Goal: Information Seeking & Learning: Compare options

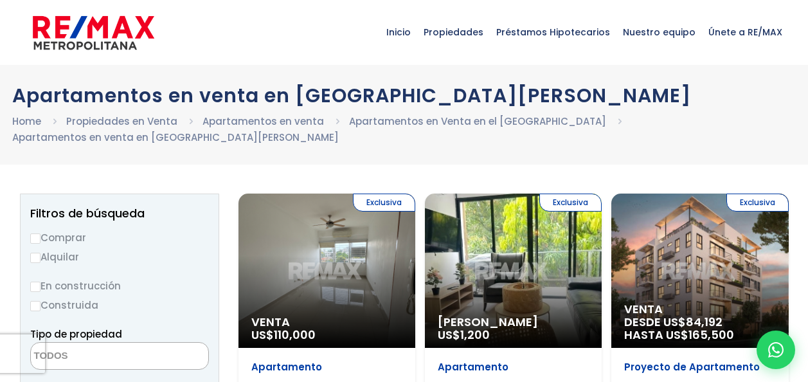
select select
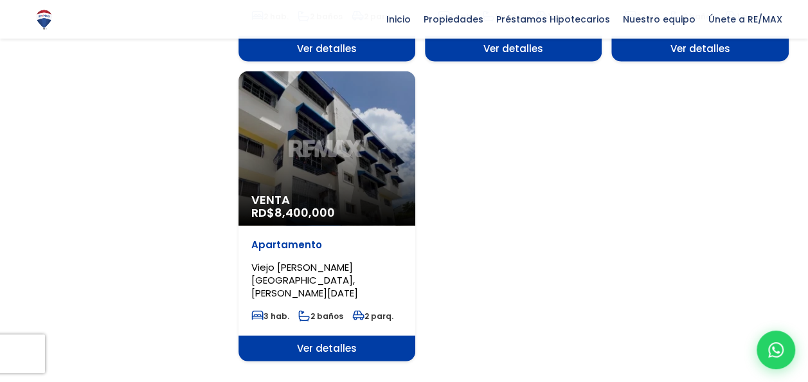
scroll to position [1735, 0]
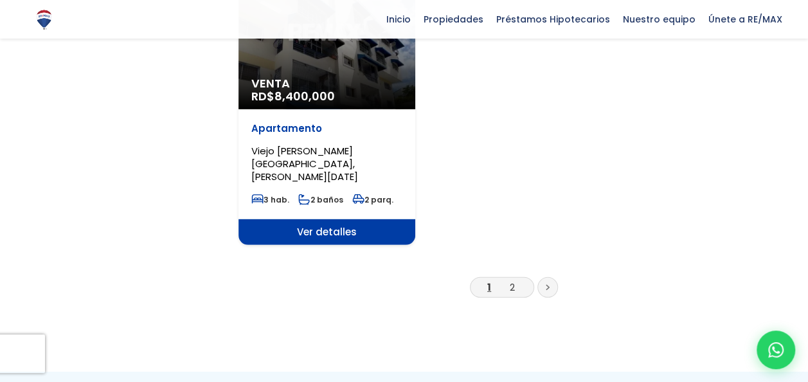
click at [547, 284] on icon at bounding box center [548, 287] width 4 height 6
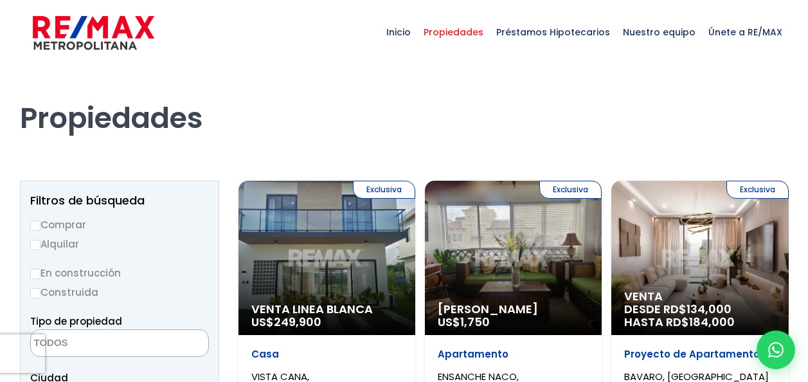
select select
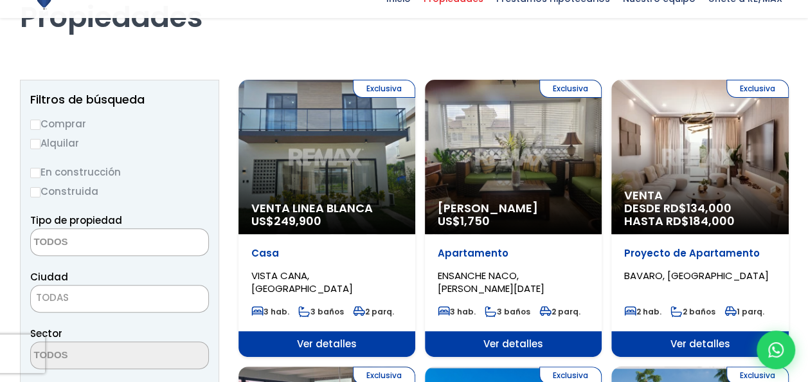
scroll to position [129, 0]
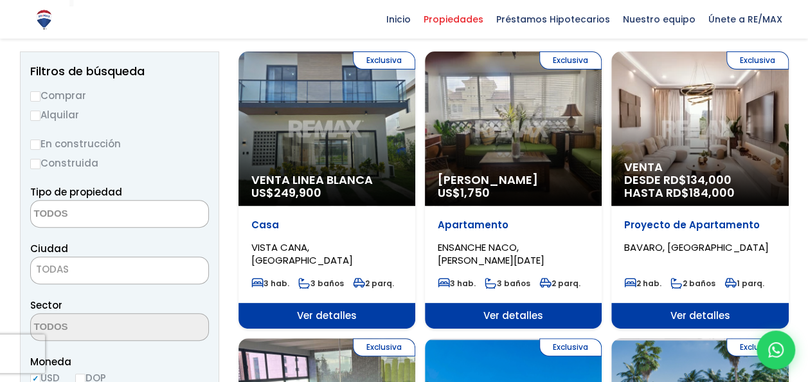
click at [32, 99] on input "Comprar" at bounding box center [35, 96] width 10 height 10
radio input "true"
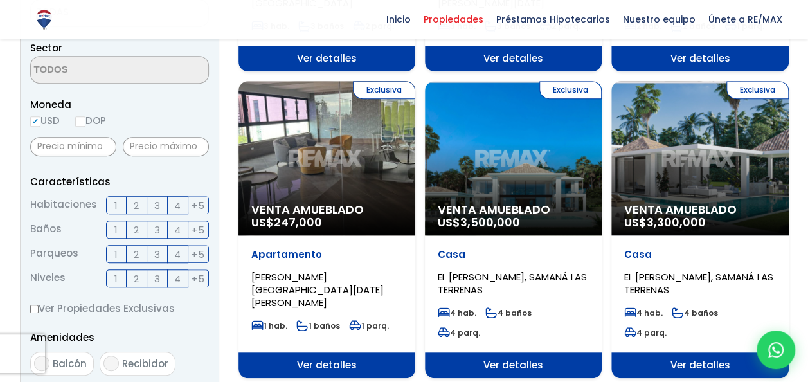
click at [84, 122] on input "DOP" at bounding box center [80, 121] width 10 height 10
radio input "true"
click at [149, 147] on input "text" at bounding box center [166, 146] width 86 height 19
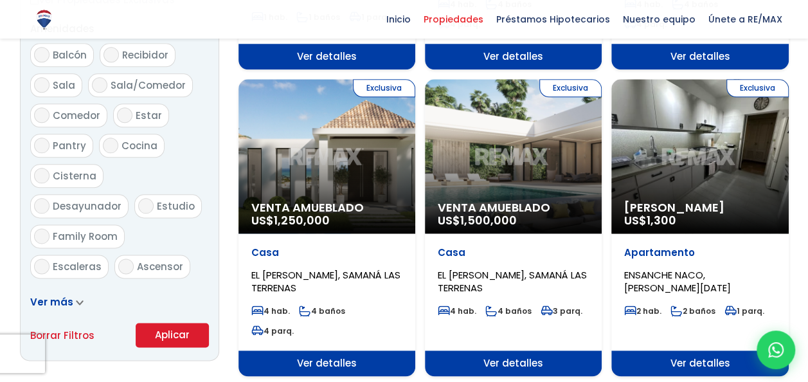
scroll to position [707, 0]
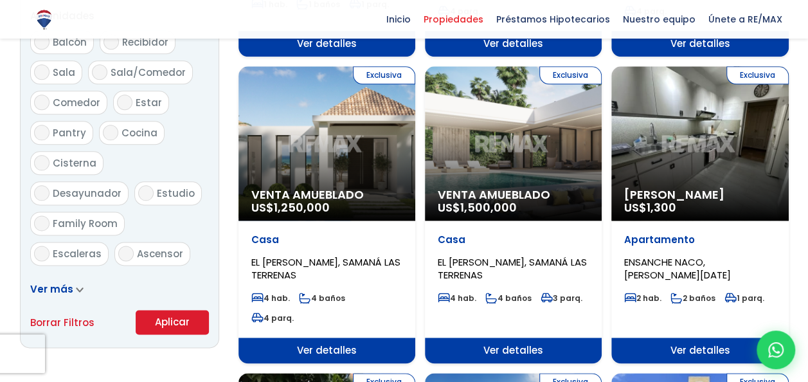
type input "5,000,000"
click at [170, 310] on button "Aplicar" at bounding box center [172, 322] width 73 height 24
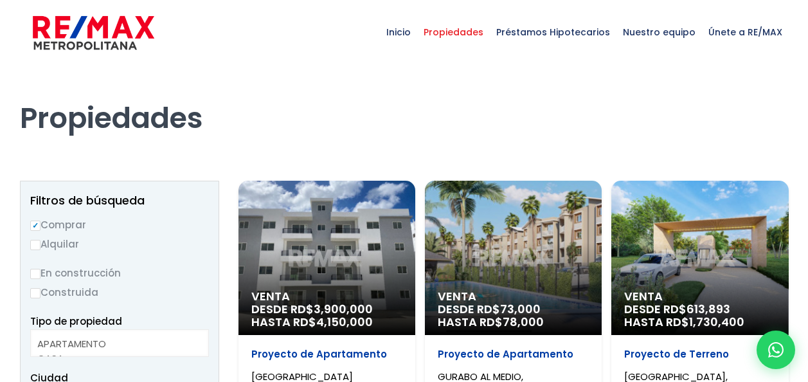
select select
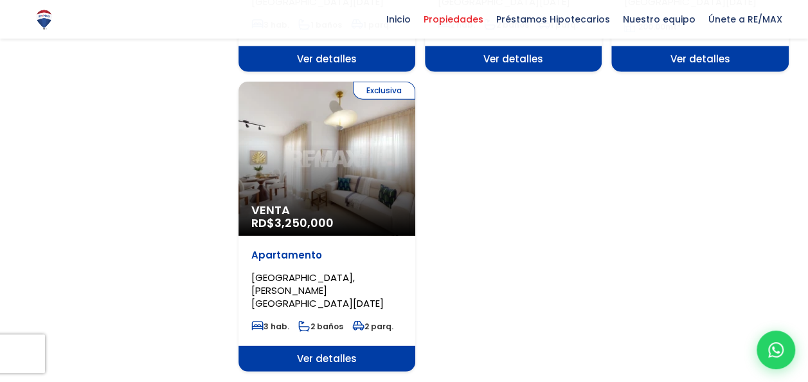
scroll to position [1607, 0]
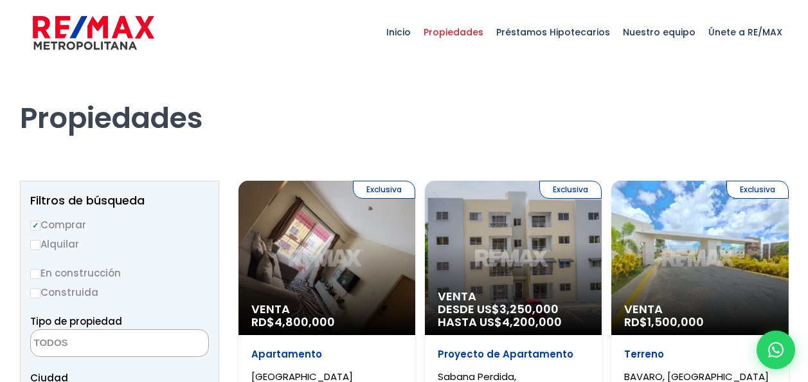
select select
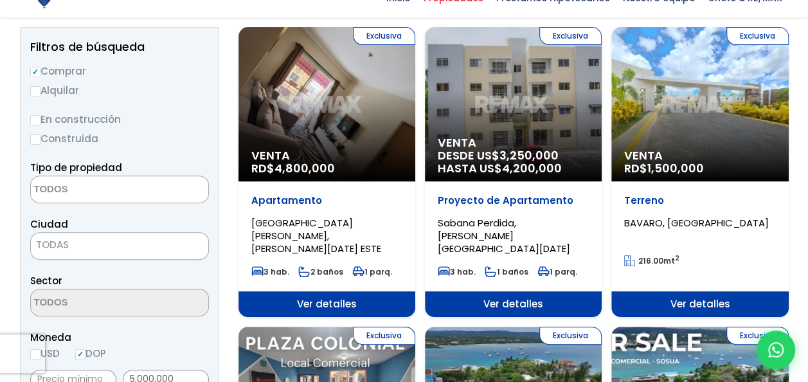
scroll to position [193, 0]
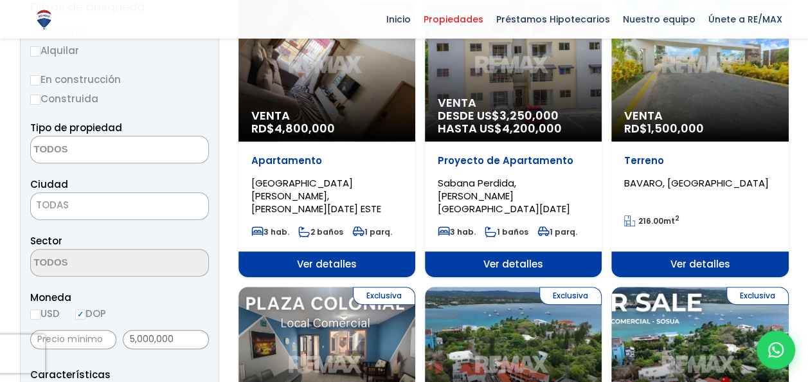
drag, startPoint x: 0, startPoint y: 0, endPoint x: 573, endPoint y: 127, distance: 587.2
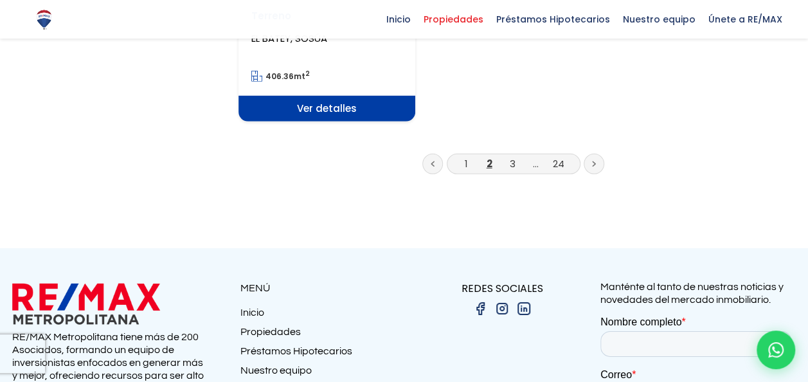
scroll to position [1864, 0]
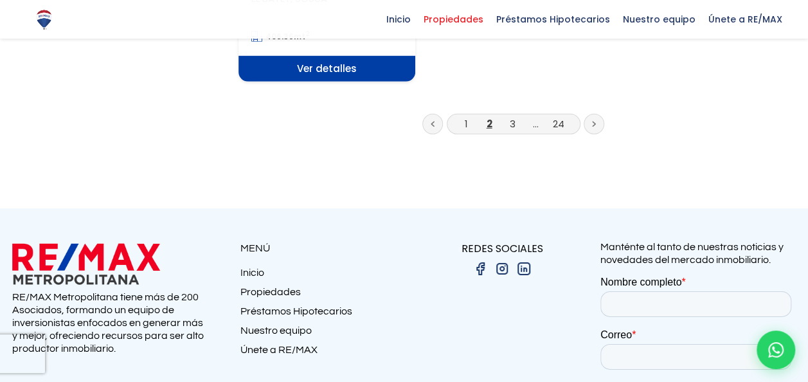
click at [589, 114] on link at bounding box center [593, 124] width 21 height 21
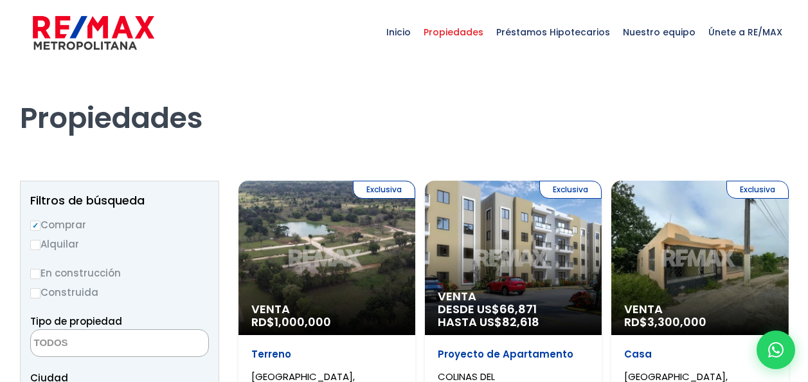
select select
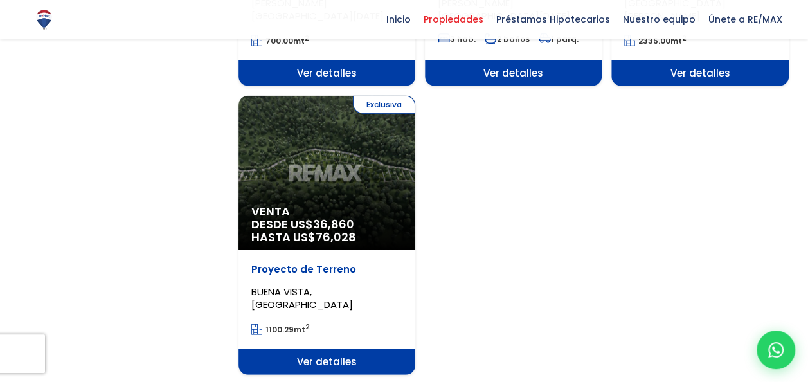
scroll to position [1671, 0]
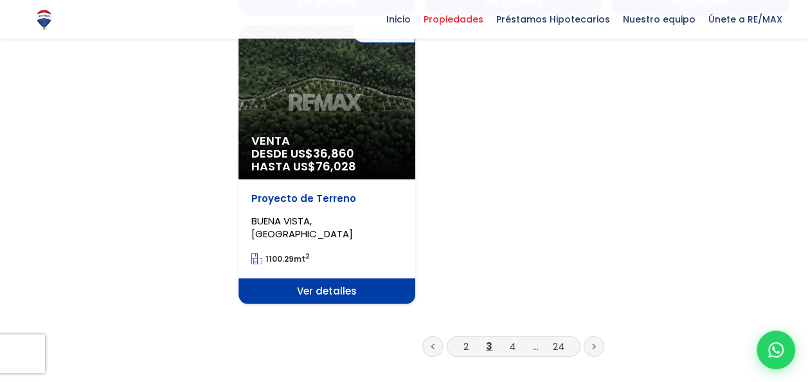
click at [592, 343] on icon at bounding box center [594, 346] width 4 height 6
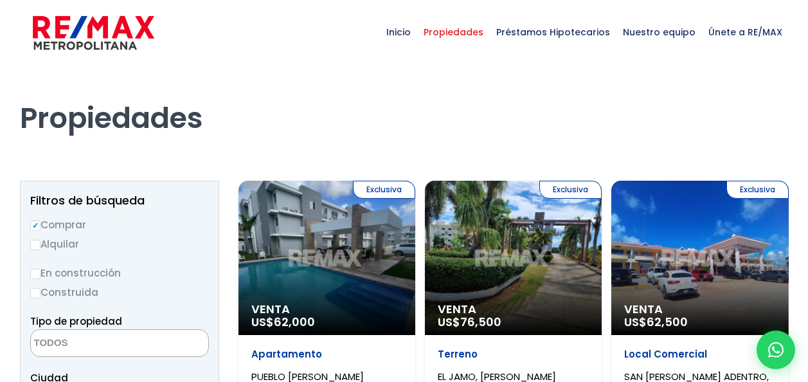
select select
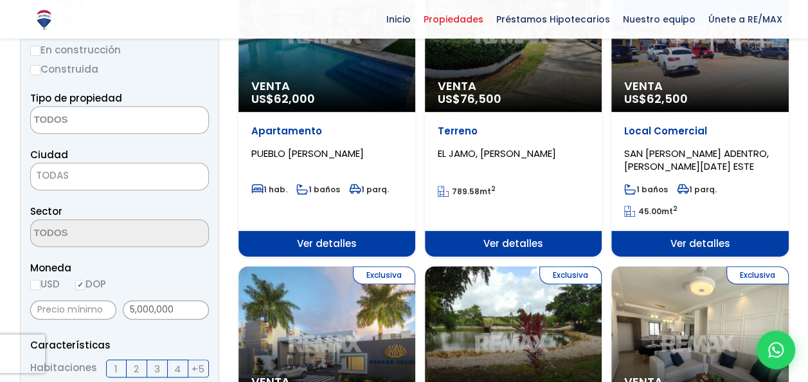
scroll to position [257, 0]
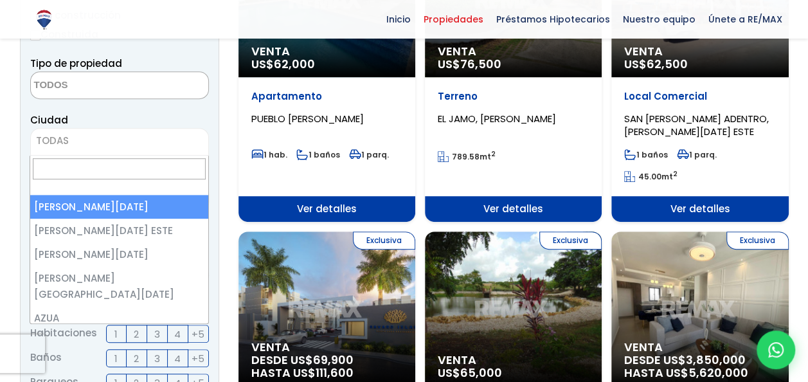
click at [118, 139] on span "TODAS" at bounding box center [119, 141] width 177 height 18
select select "1"
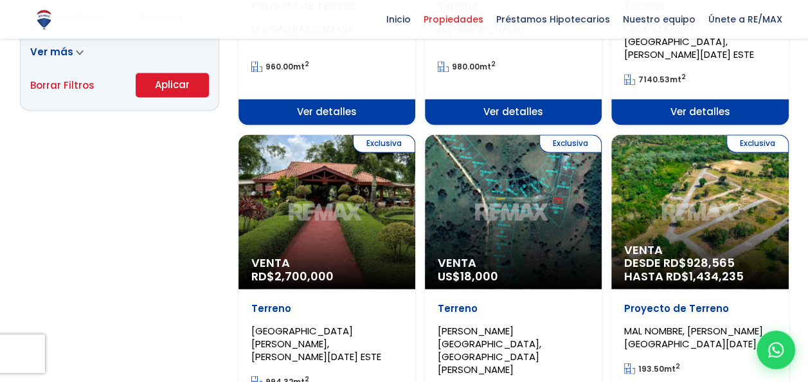
scroll to position [964, 0]
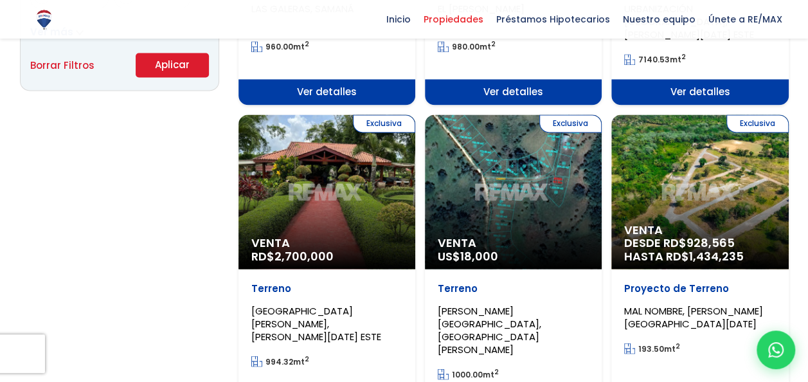
click at [163, 65] on button "Aplicar" at bounding box center [172, 65] width 73 height 24
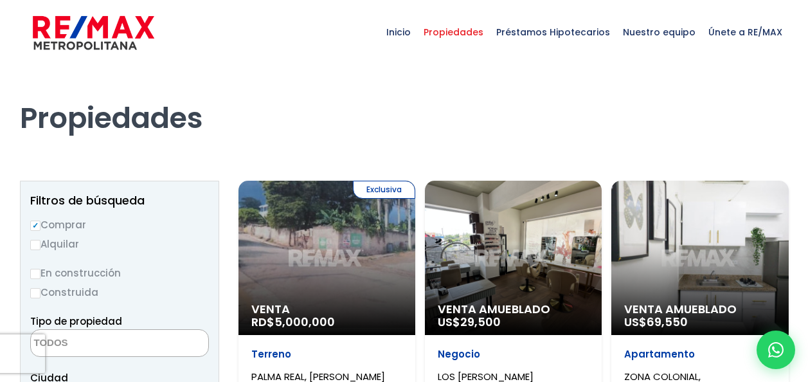
select select
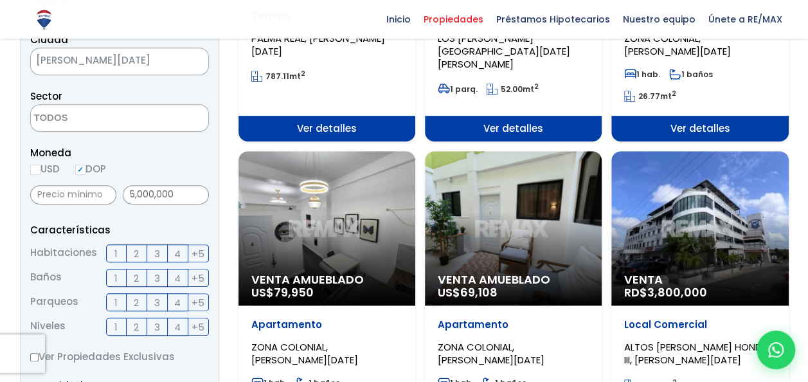
scroll to position [386, 0]
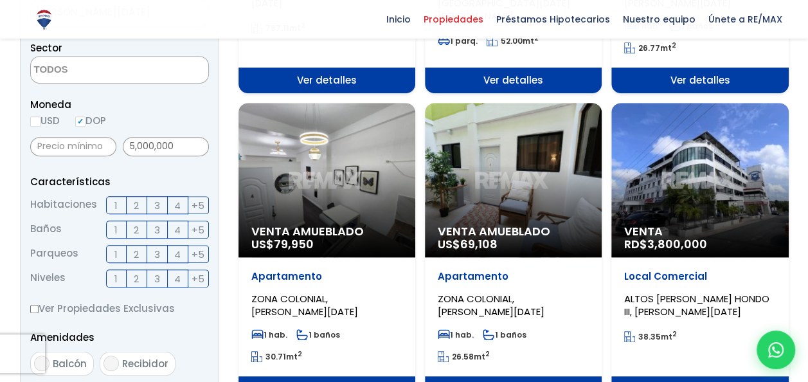
click at [476, 159] on div "Venta Amueblado US$ 69,108" at bounding box center [513, 180] width 177 height 154
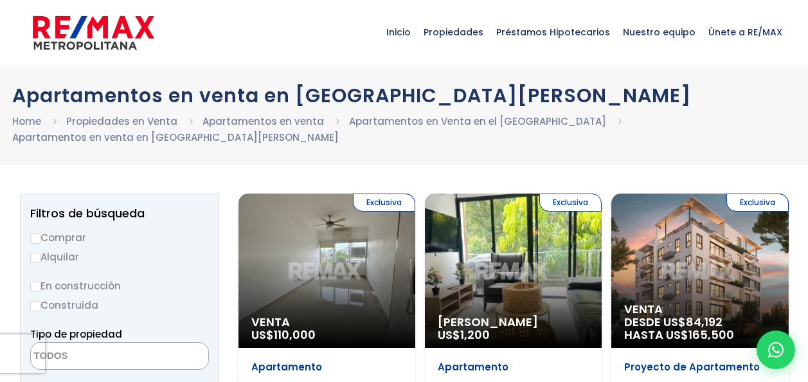
select select
click at [36, 240] on input "Comprar" at bounding box center [35, 238] width 10 height 10
radio input "true"
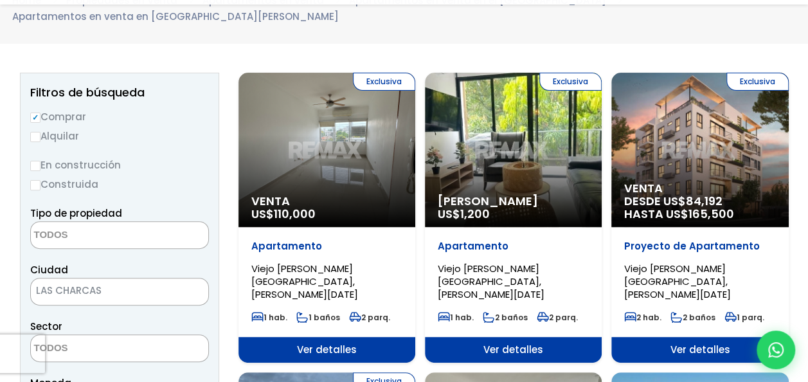
scroll to position [206, 0]
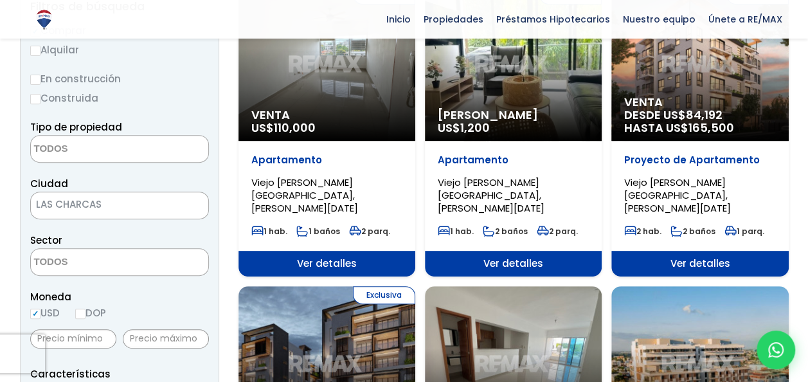
click at [115, 203] on span "LAS CHARCAS" at bounding box center [103, 204] width 145 height 18
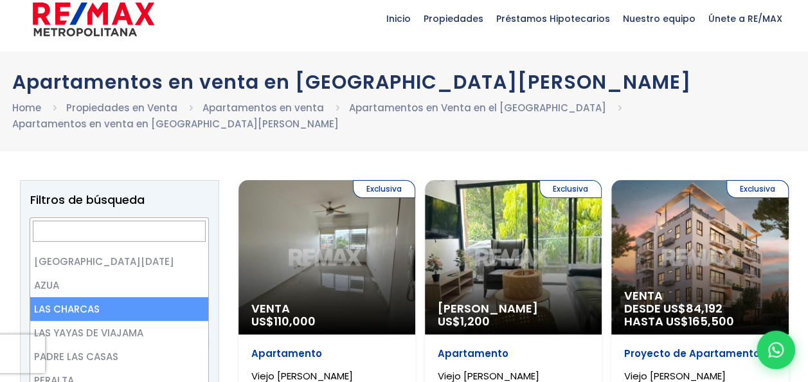
scroll to position [0, 0]
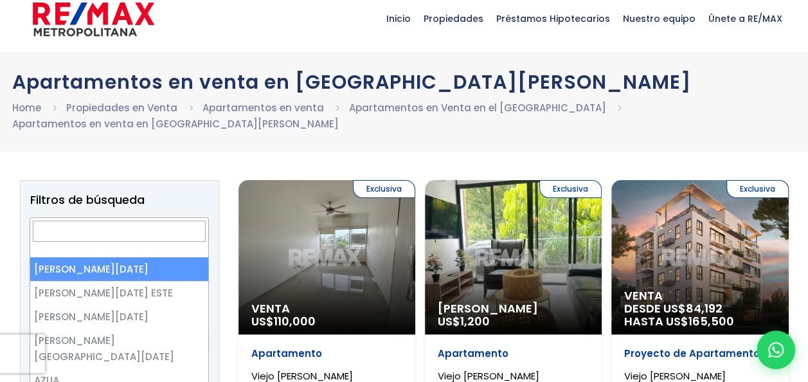
select select "1"
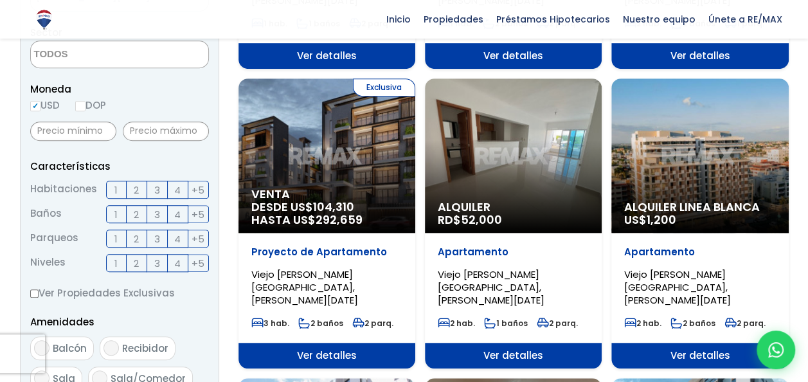
scroll to position [440, 0]
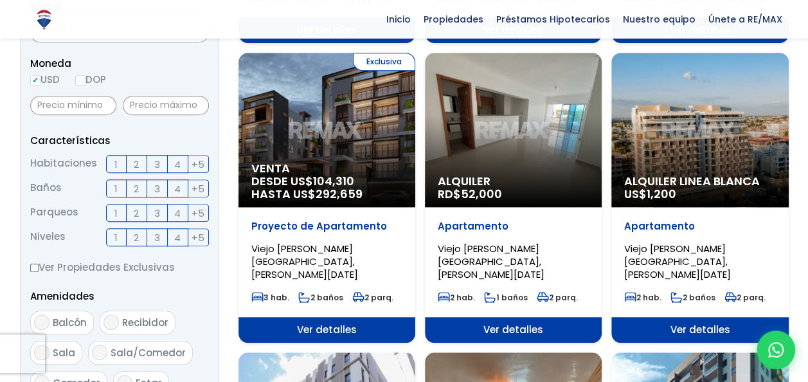
click at [84, 78] on input "DOP" at bounding box center [80, 80] width 10 height 10
radio input "true"
click at [155, 103] on input "text" at bounding box center [166, 105] width 86 height 19
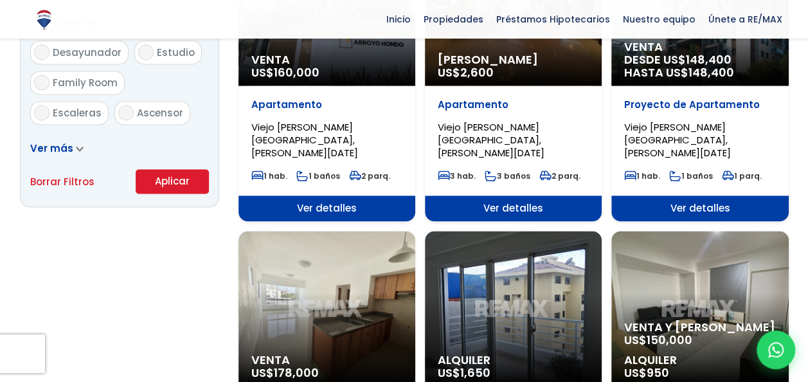
scroll to position [889, 0]
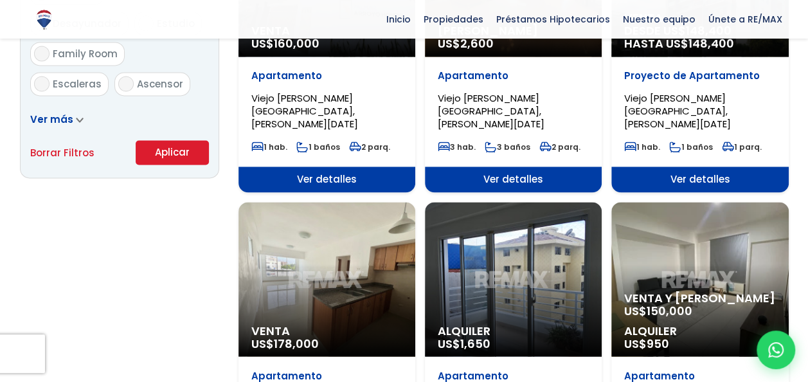
type input "5,000,000"
click at [177, 151] on button "Aplicar" at bounding box center [172, 152] width 73 height 24
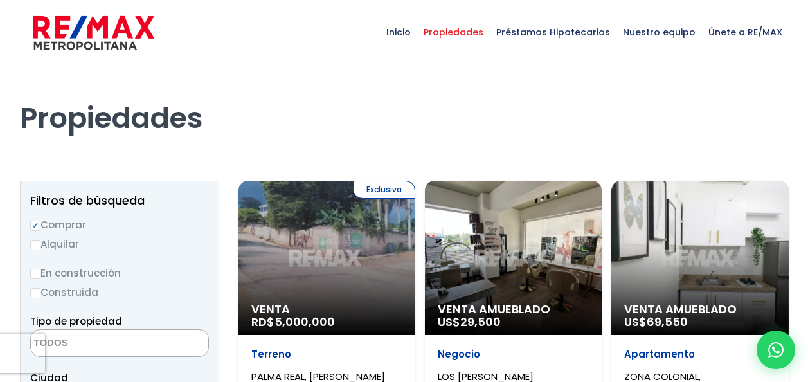
select select
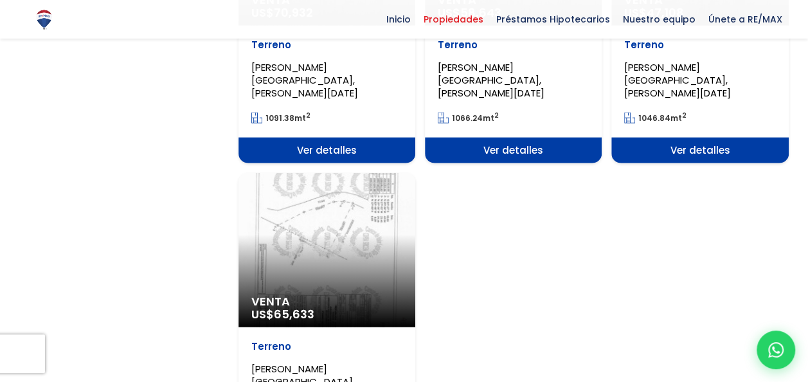
scroll to position [1928, 0]
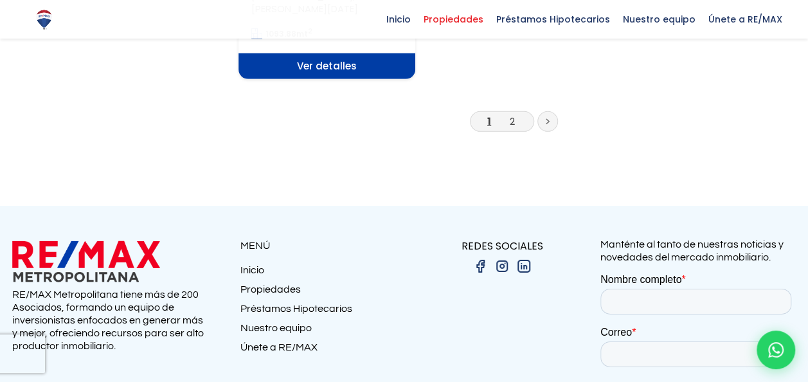
click at [552, 111] on link at bounding box center [547, 121] width 21 height 21
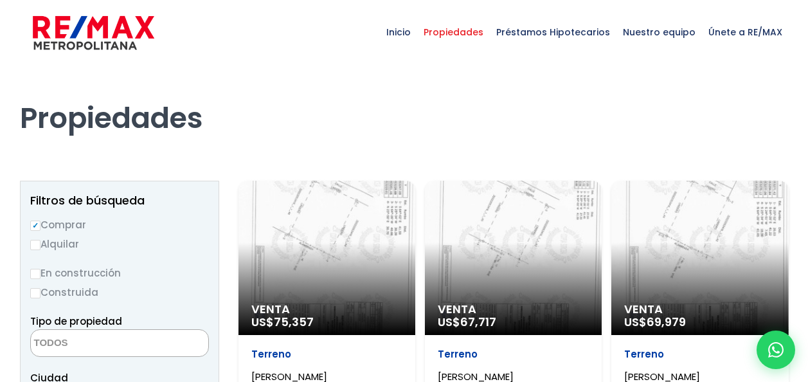
select select
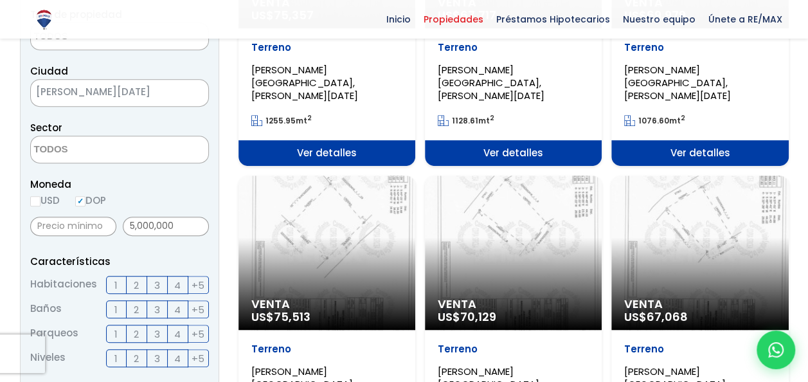
scroll to position [129, 0]
